Goal: Information Seeking & Learning: Learn about a topic

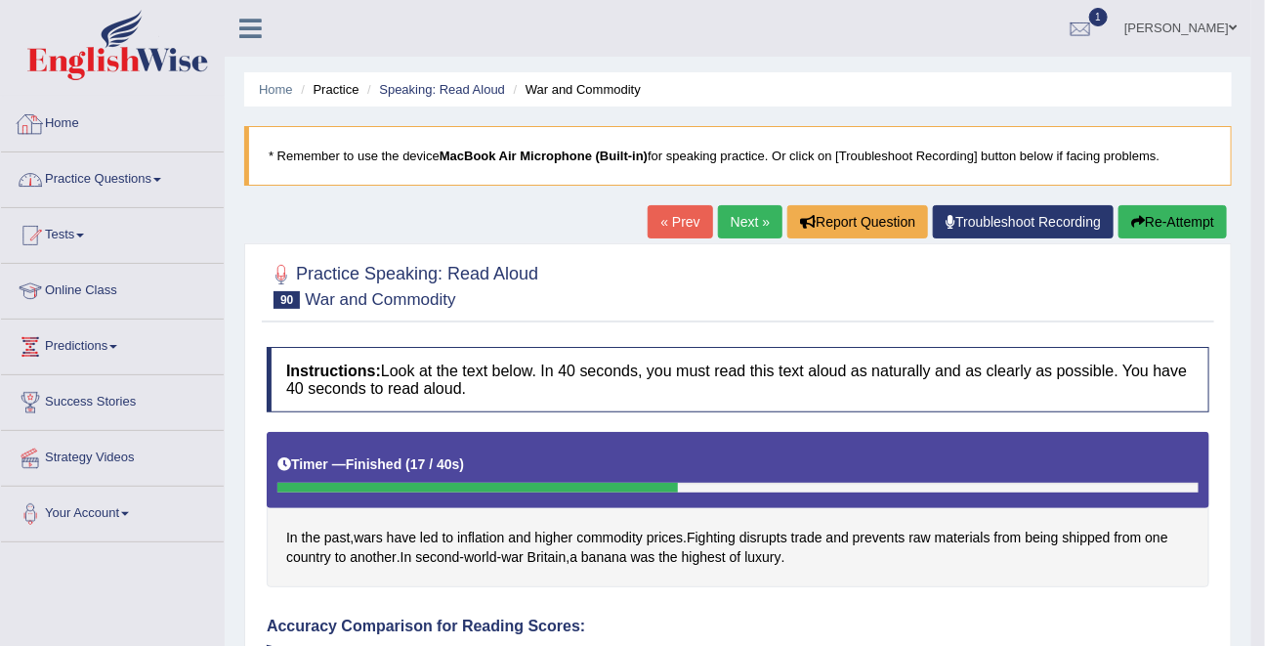
click at [96, 167] on link "Practice Questions" at bounding box center [112, 176] width 223 height 49
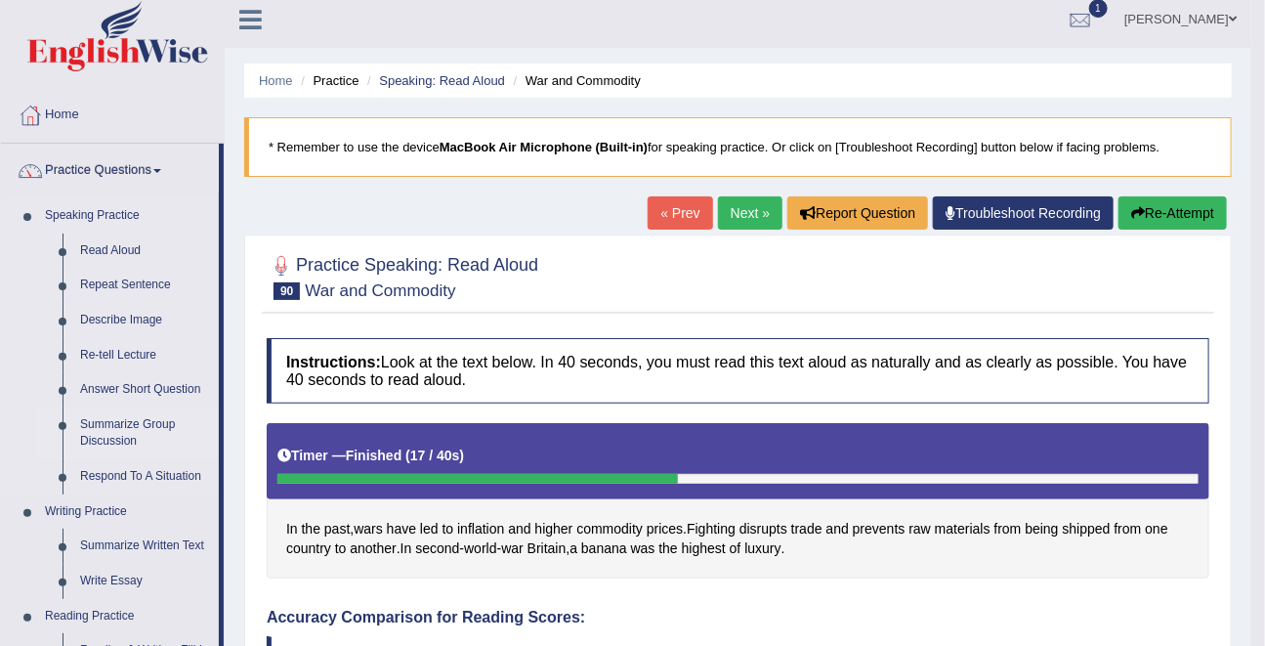
scroll to position [10, 0]
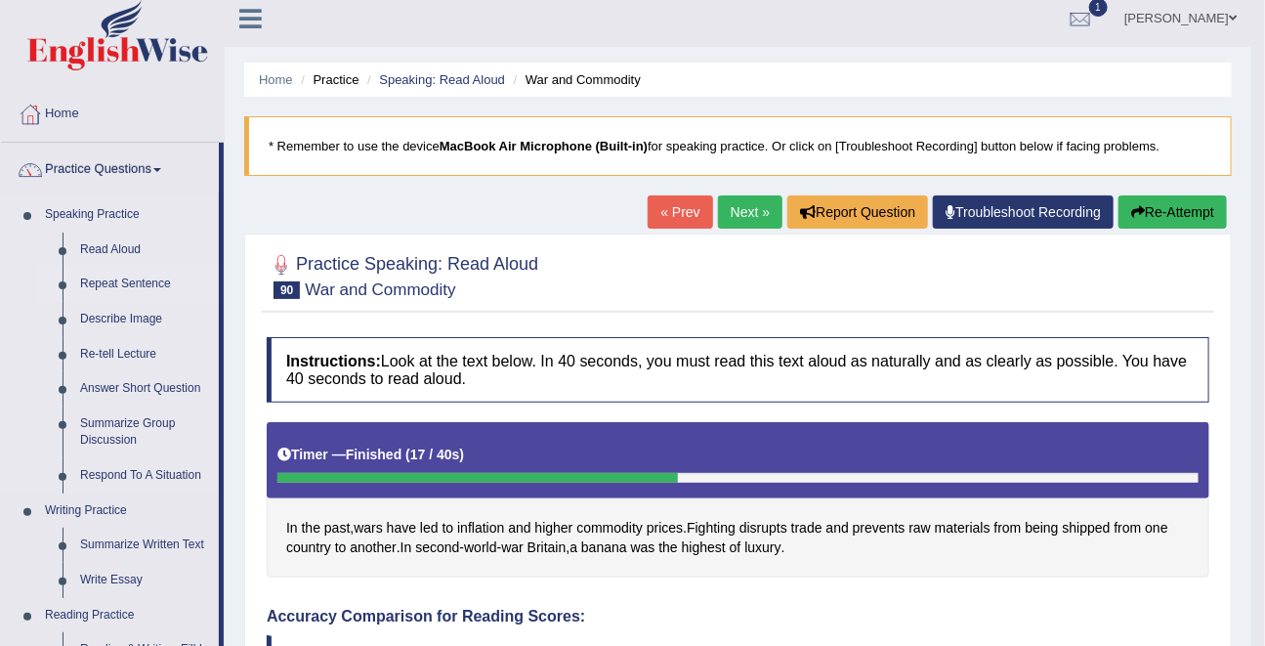
click at [140, 285] on link "Repeat Sentence" at bounding box center [144, 284] width 147 height 35
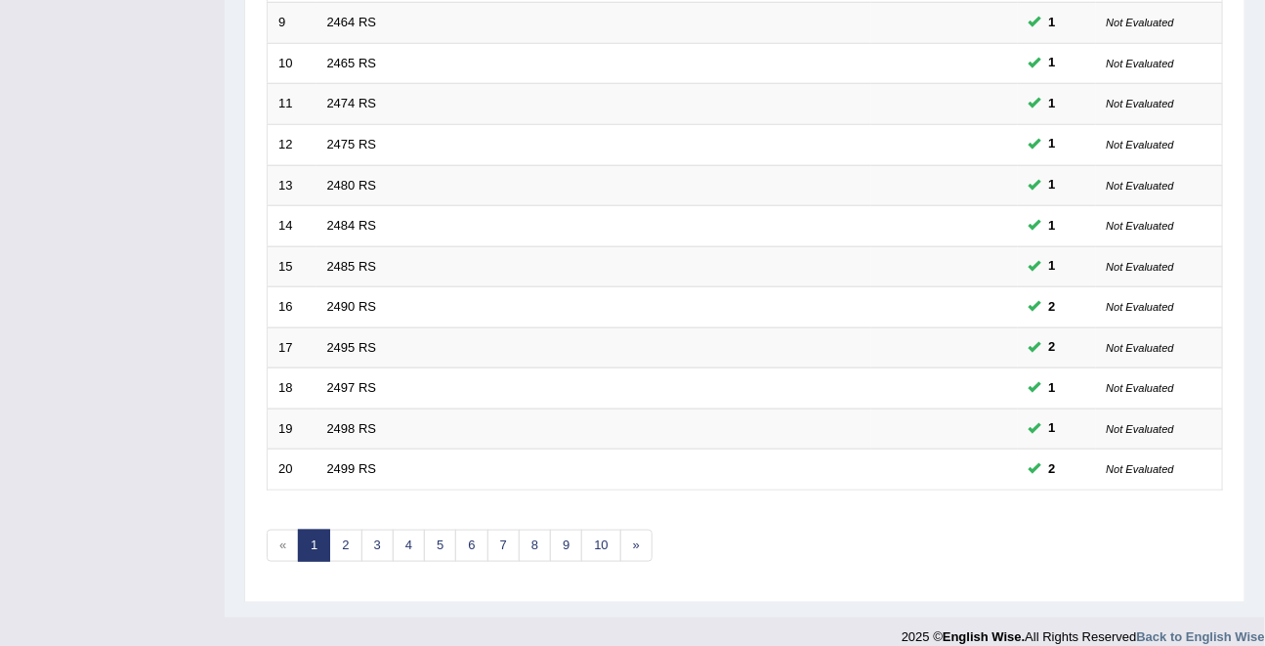
scroll to position [644, 0]
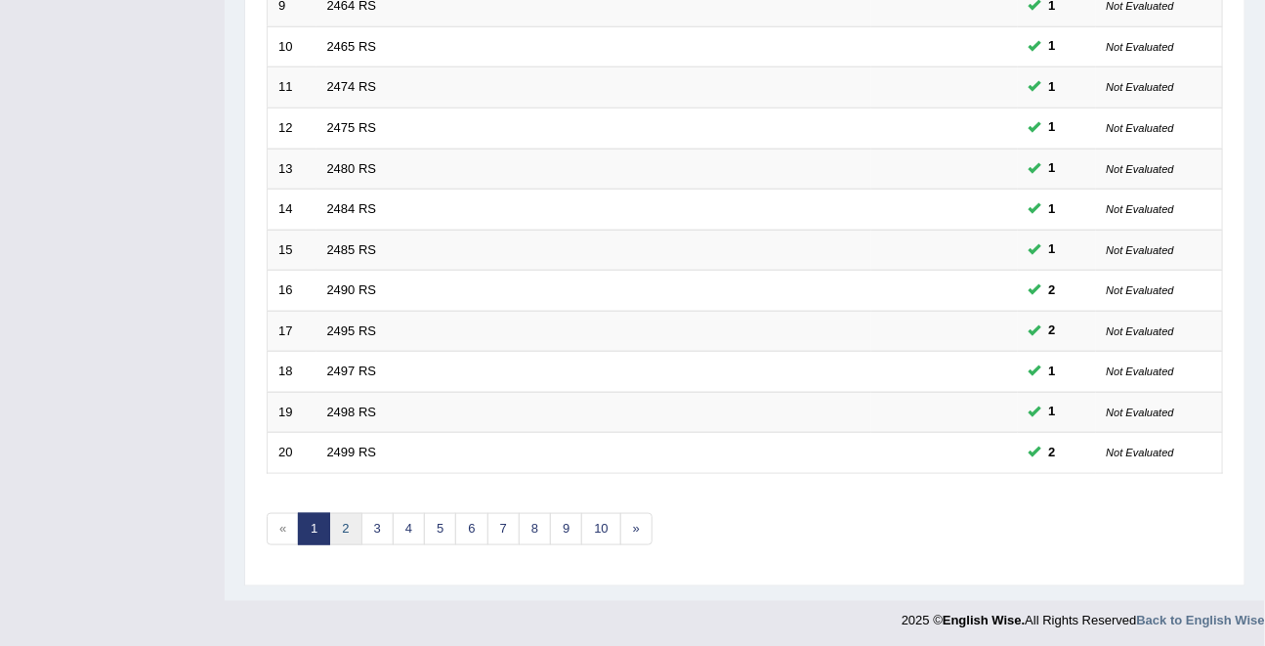
click at [350, 529] on link "2" at bounding box center [345, 529] width 32 height 32
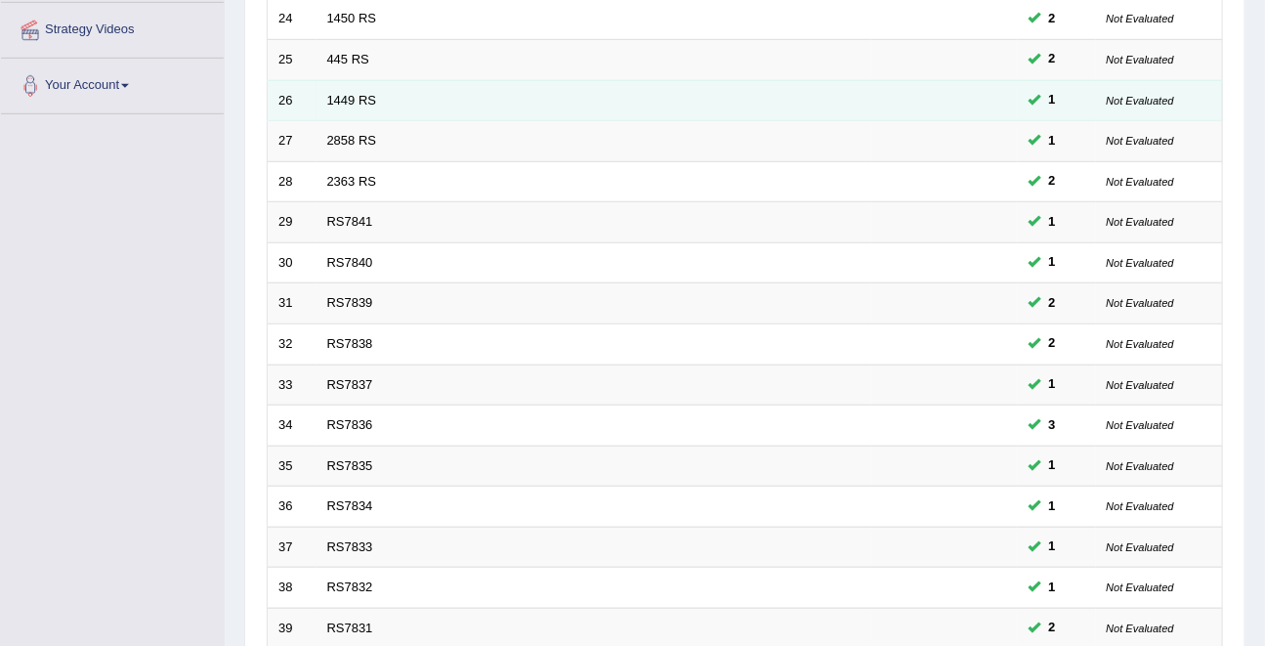
scroll to position [644, 0]
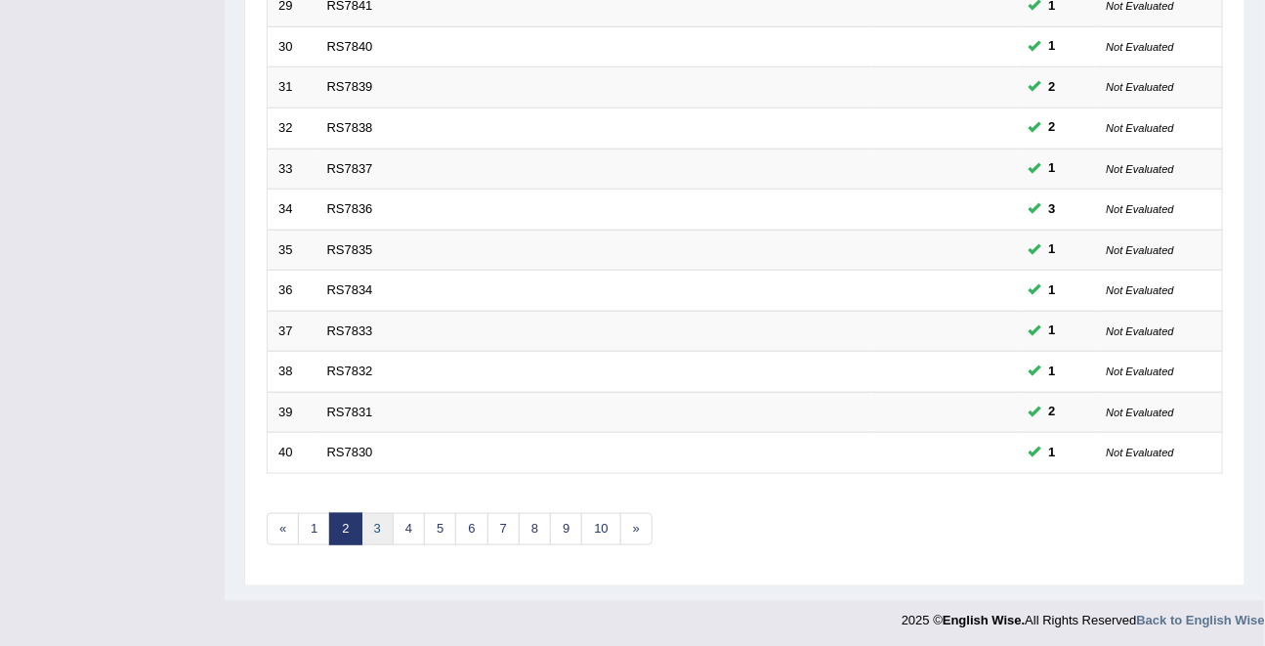
click at [369, 530] on link "3" at bounding box center [377, 529] width 32 height 32
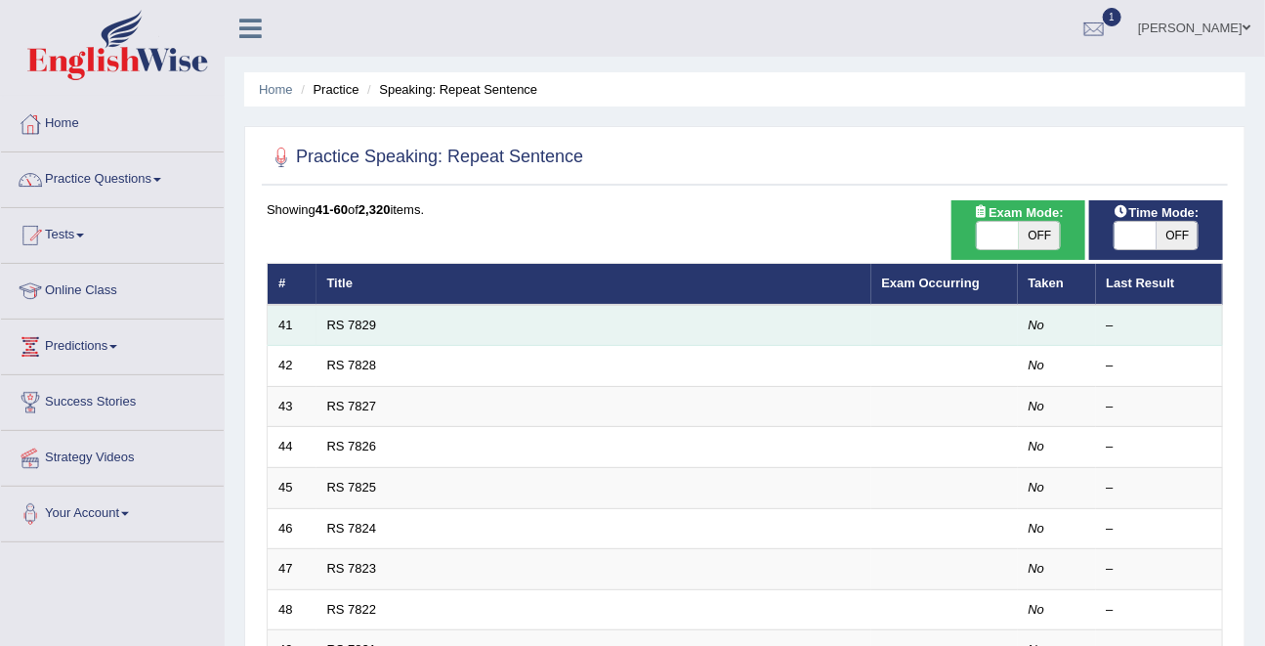
click at [360, 335] on td "RS 7829" at bounding box center [593, 325] width 555 height 41
click at [357, 324] on link "RS 7829" at bounding box center [352, 324] width 50 height 15
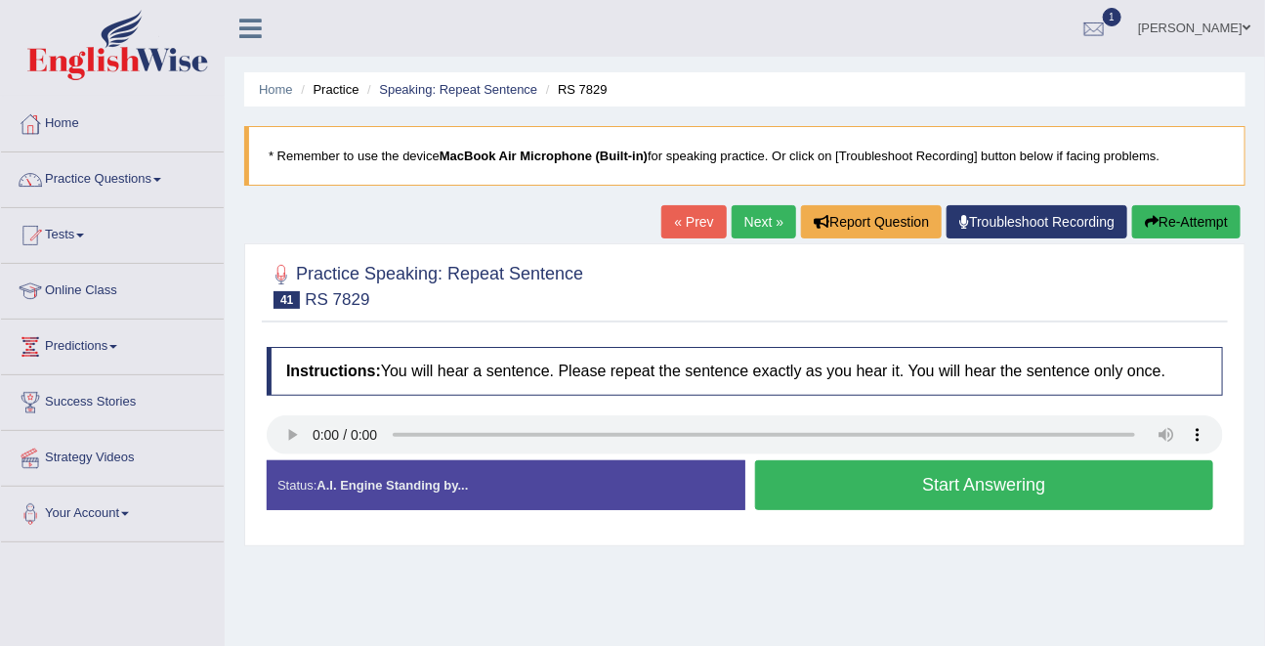
click at [980, 488] on button "Start Answering" at bounding box center [984, 485] width 459 height 50
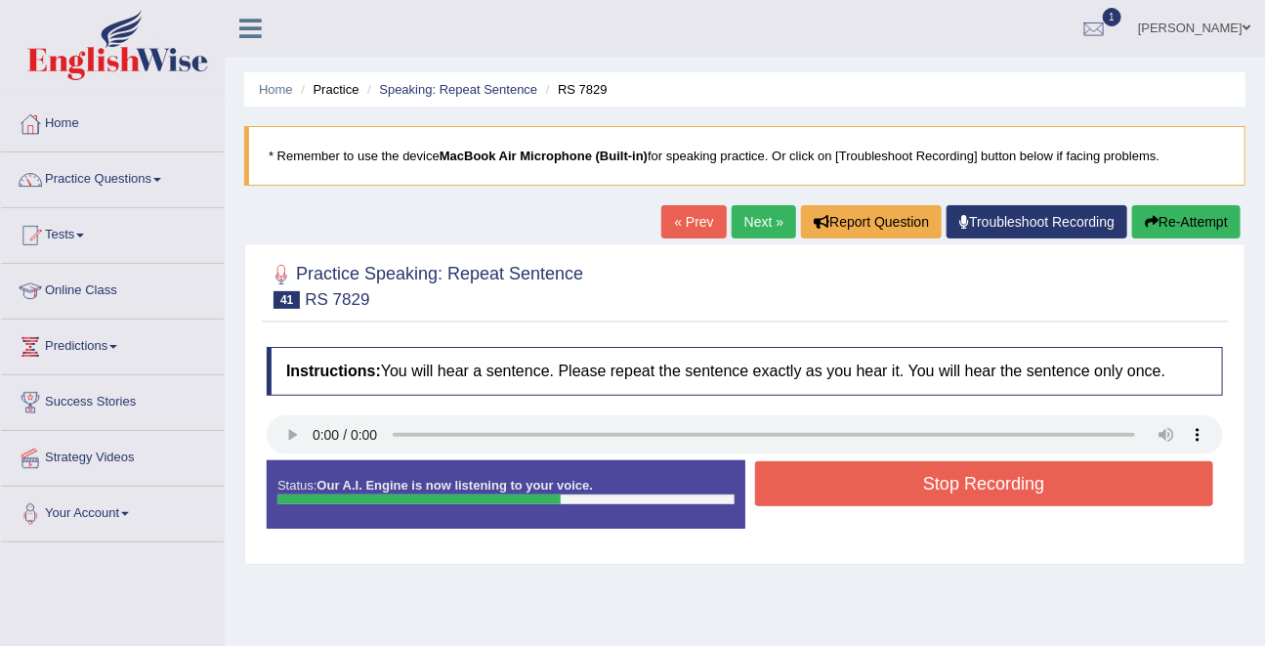
click at [1172, 217] on button "Re-Attempt" at bounding box center [1186, 221] width 108 height 33
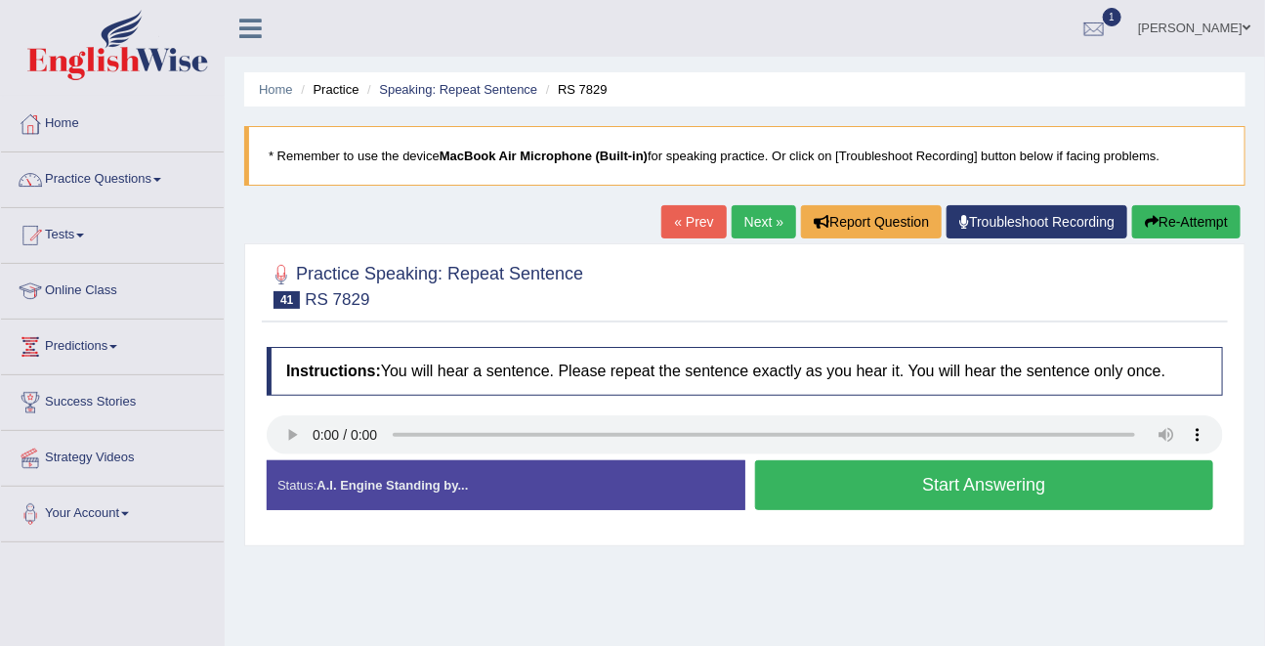
click at [915, 463] on button "Start Answering" at bounding box center [984, 485] width 459 height 50
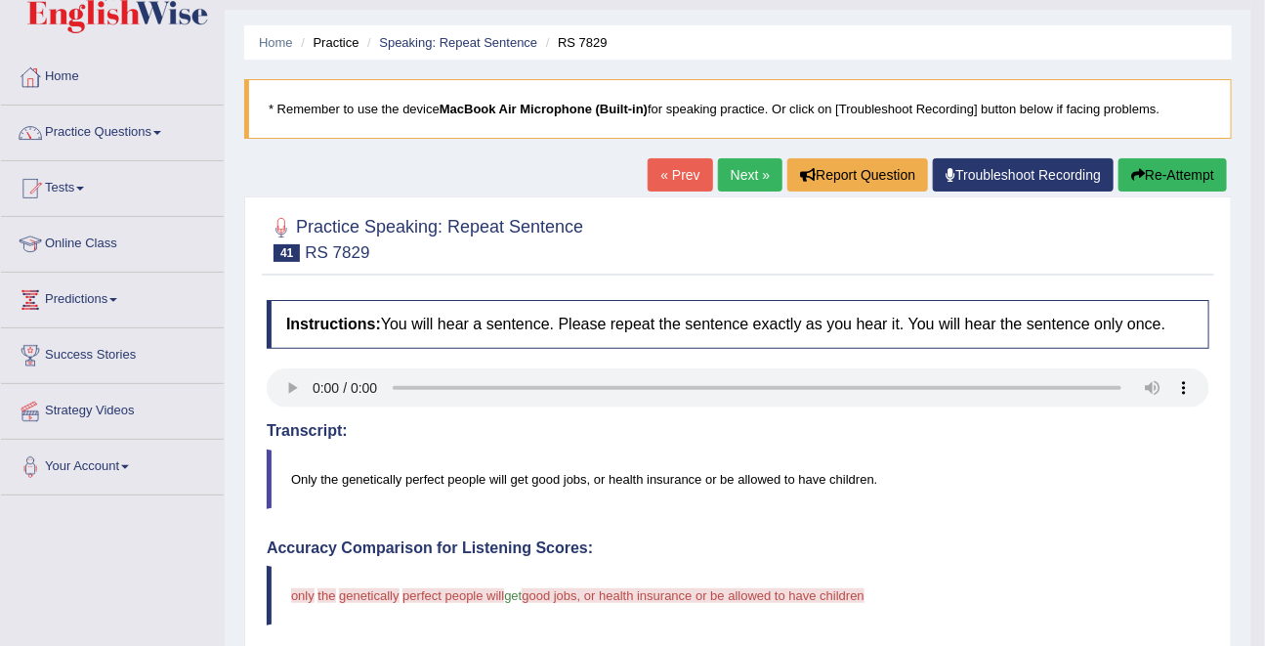
scroll to position [45, 0]
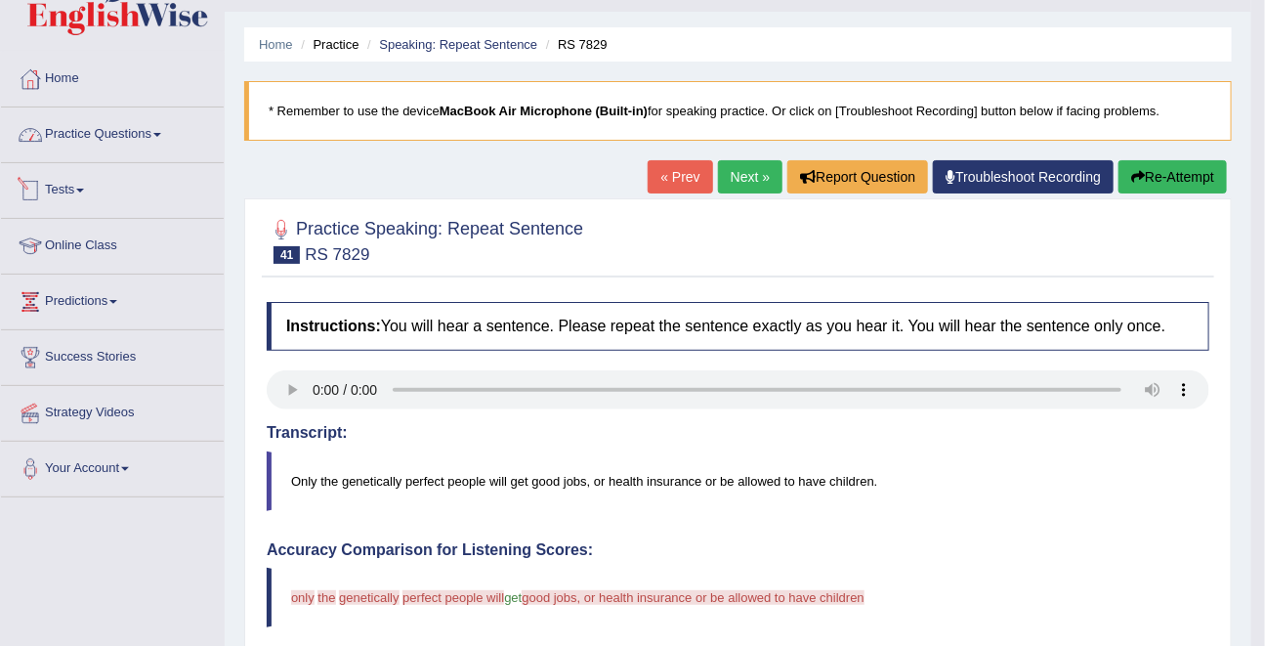
click at [123, 141] on link "Practice Questions" at bounding box center [112, 131] width 223 height 49
